Goal: Entertainment & Leisure: Consume media (video, audio)

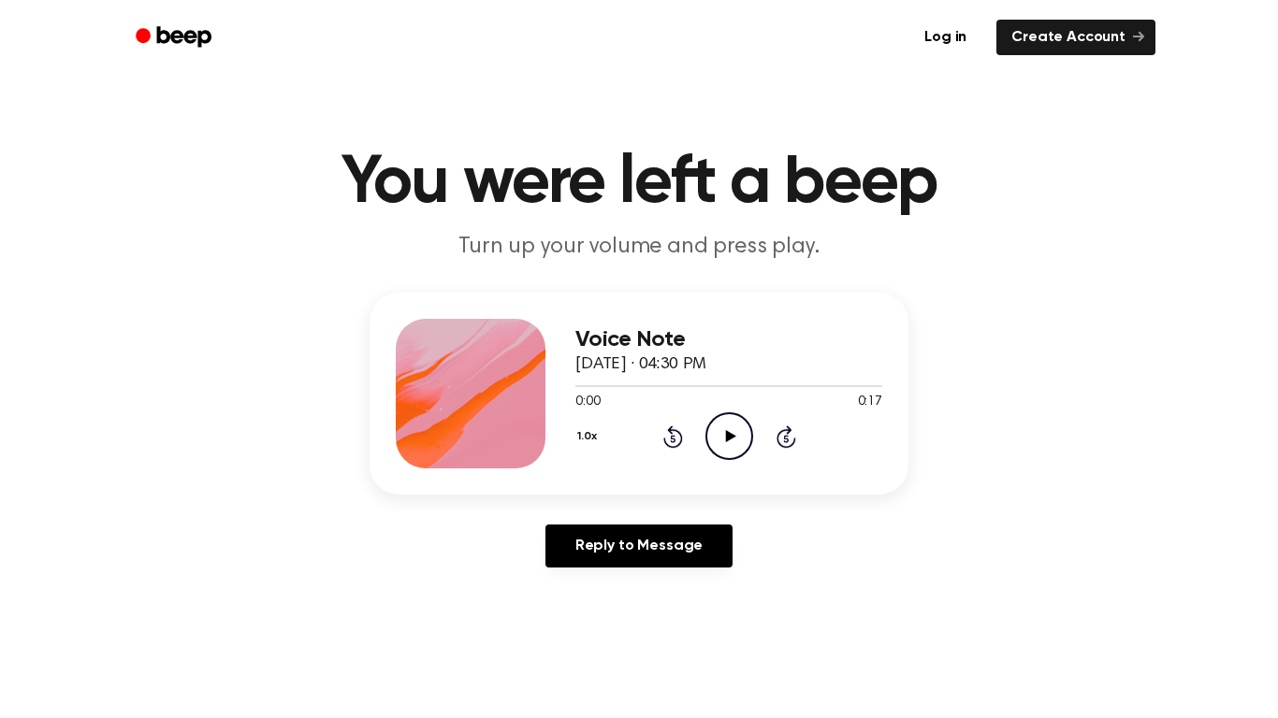
click at [718, 424] on icon "Play Audio" at bounding box center [729, 436] width 48 height 48
click at [714, 417] on circle at bounding box center [729, 436] width 46 height 46
click at [775, 435] on icon "Skip 5 seconds" at bounding box center [785, 437] width 21 height 24
click at [786, 427] on icon at bounding box center [786, 437] width 20 height 22
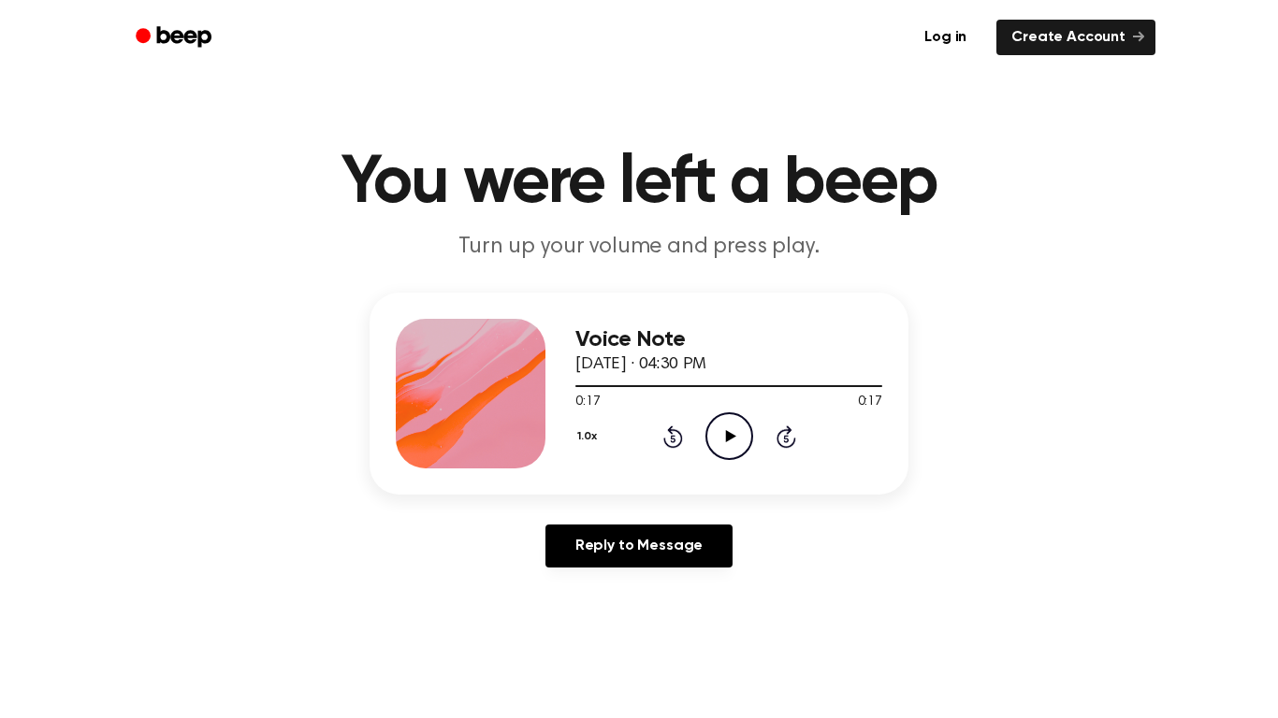
click at [786, 427] on icon at bounding box center [786, 437] width 20 height 22
click at [787, 427] on icon at bounding box center [786, 437] width 20 height 22
click at [726, 440] on icon at bounding box center [730, 436] width 10 height 12
click at [784, 430] on icon at bounding box center [786, 437] width 20 height 22
click at [737, 433] on icon "Play Audio" at bounding box center [729, 436] width 48 height 48
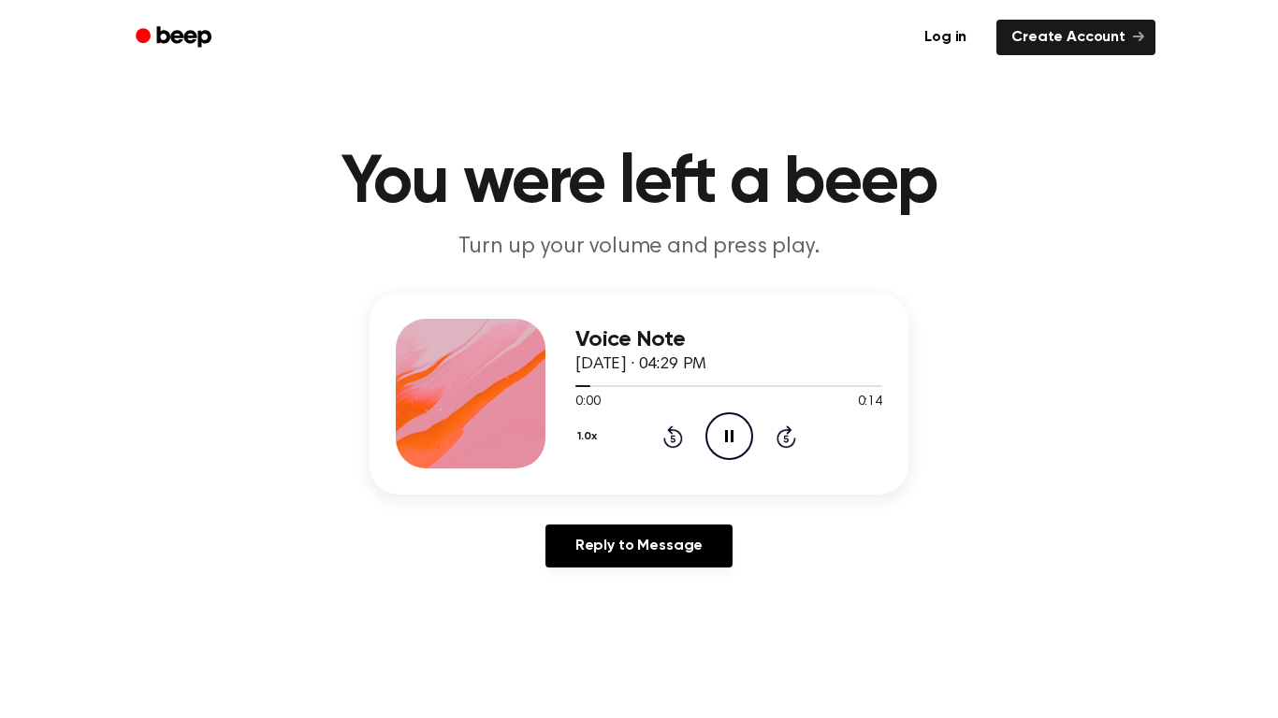
click at [730, 434] on icon at bounding box center [729, 436] width 8 height 12
click at [730, 434] on icon at bounding box center [730, 436] width 10 height 12
click at [730, 434] on icon at bounding box center [729, 436] width 8 height 12
click at [722, 438] on icon "Play Audio" at bounding box center [729, 436] width 48 height 48
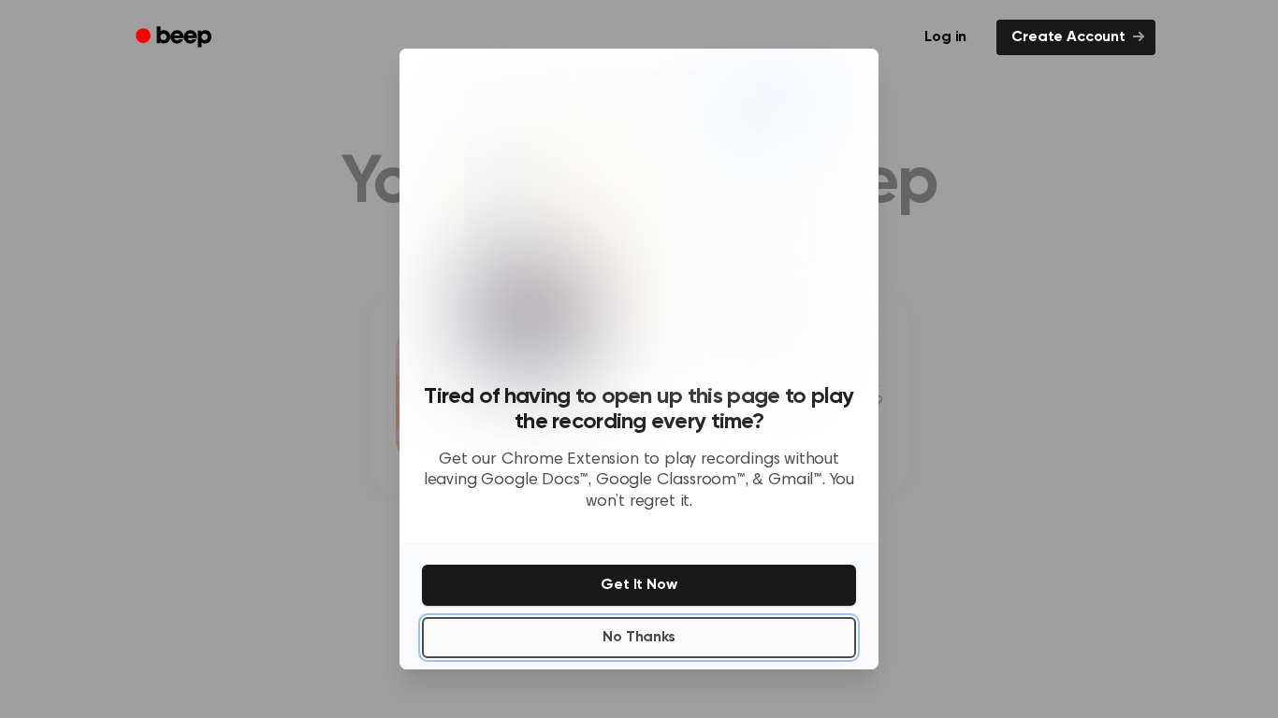
click at [746, 645] on button "No Thanks" at bounding box center [639, 637] width 434 height 41
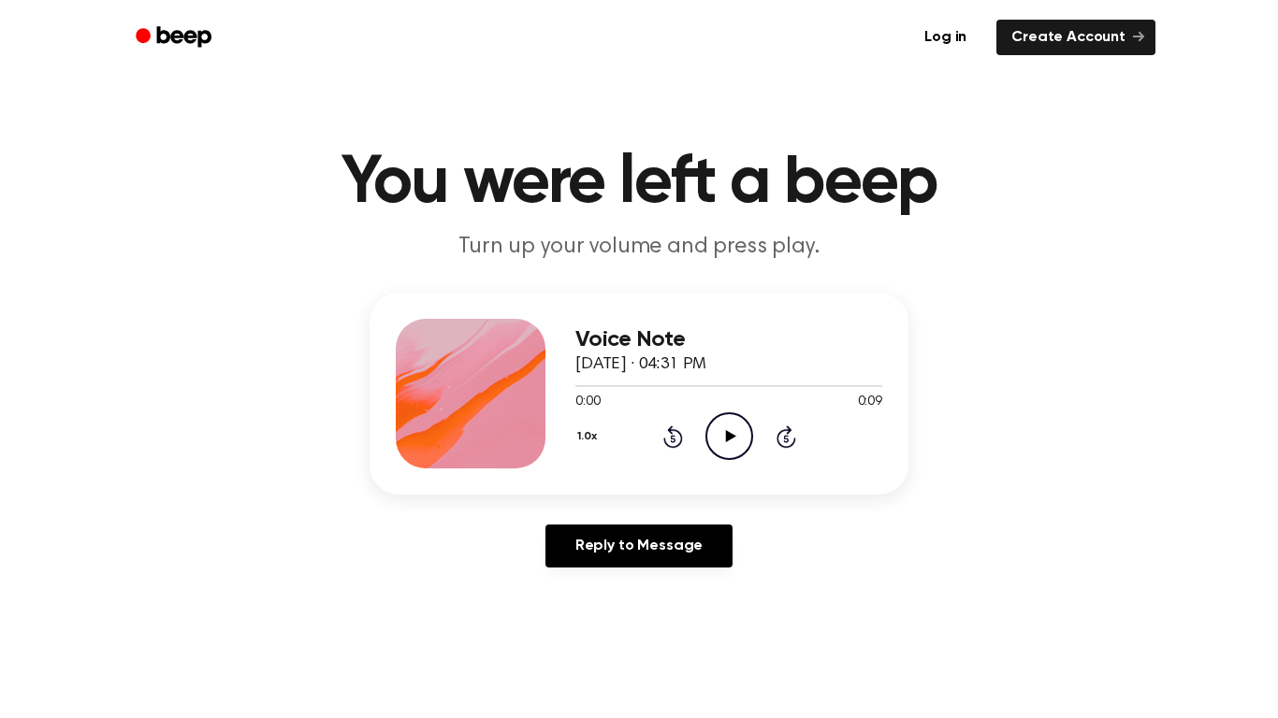
click at [715, 436] on icon "Play Audio" at bounding box center [729, 436] width 48 height 48
drag, startPoint x: 718, startPoint y: 438, endPoint x: 714, endPoint y: 288, distance: 149.7
click at [716, 406] on div "Voice Note September 16, 2025 · 04:33 PM 0:00 0:11 Your browser does not suppor…" at bounding box center [728, 394] width 307 height 150
click at [740, 432] on icon "Play Audio" at bounding box center [729, 436] width 48 height 48
click at [730, 424] on icon "Play Audio" at bounding box center [729, 436] width 48 height 48
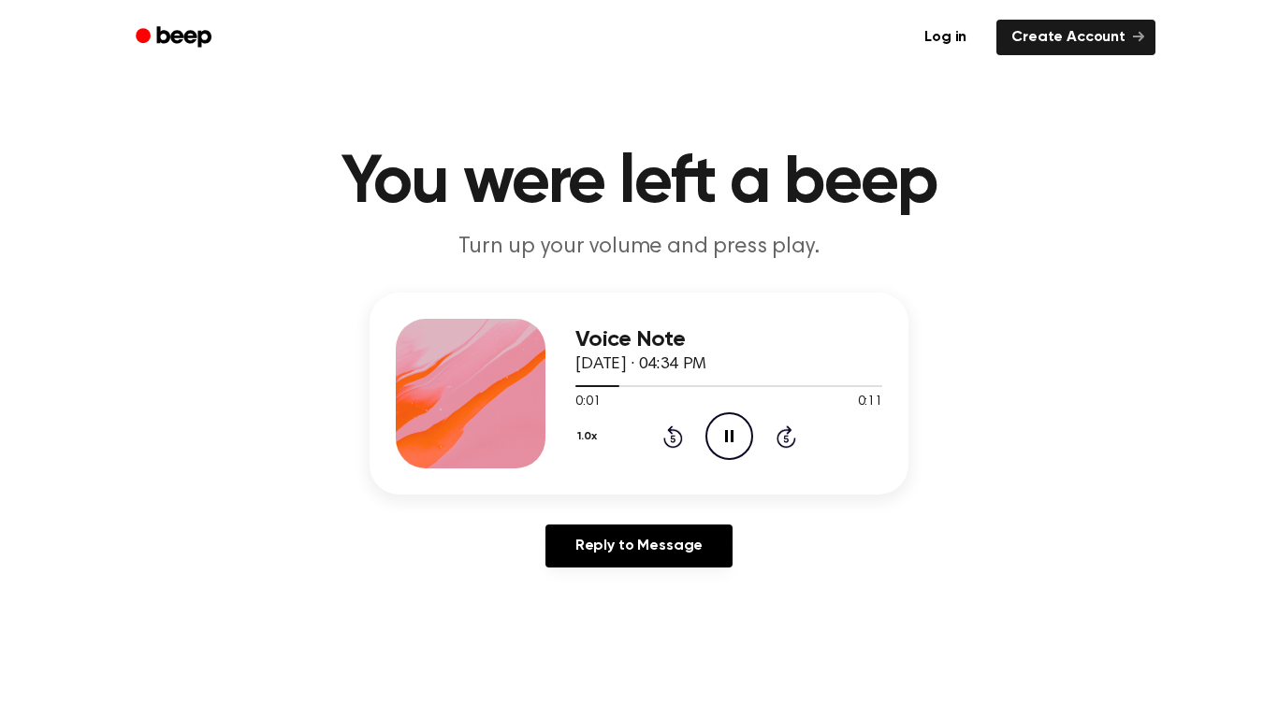
click at [732, 448] on icon "Pause Audio" at bounding box center [729, 436] width 48 height 48
drag, startPoint x: 718, startPoint y: 436, endPoint x: 692, endPoint y: 99, distance: 337.7
click at [718, 425] on icon "Play Audio" at bounding box center [729, 436] width 48 height 48
click at [725, 438] on icon at bounding box center [730, 436] width 10 height 12
